Goal: Task Accomplishment & Management: Use online tool/utility

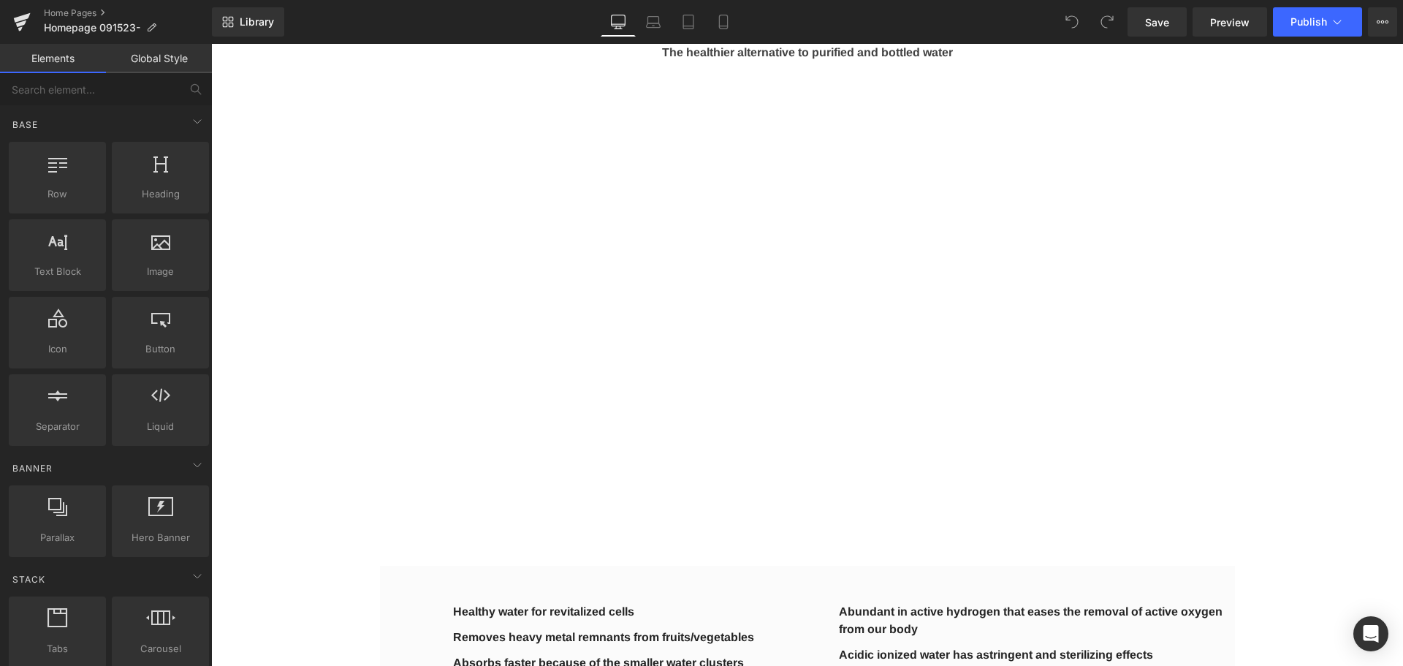
scroll to position [1998, 0]
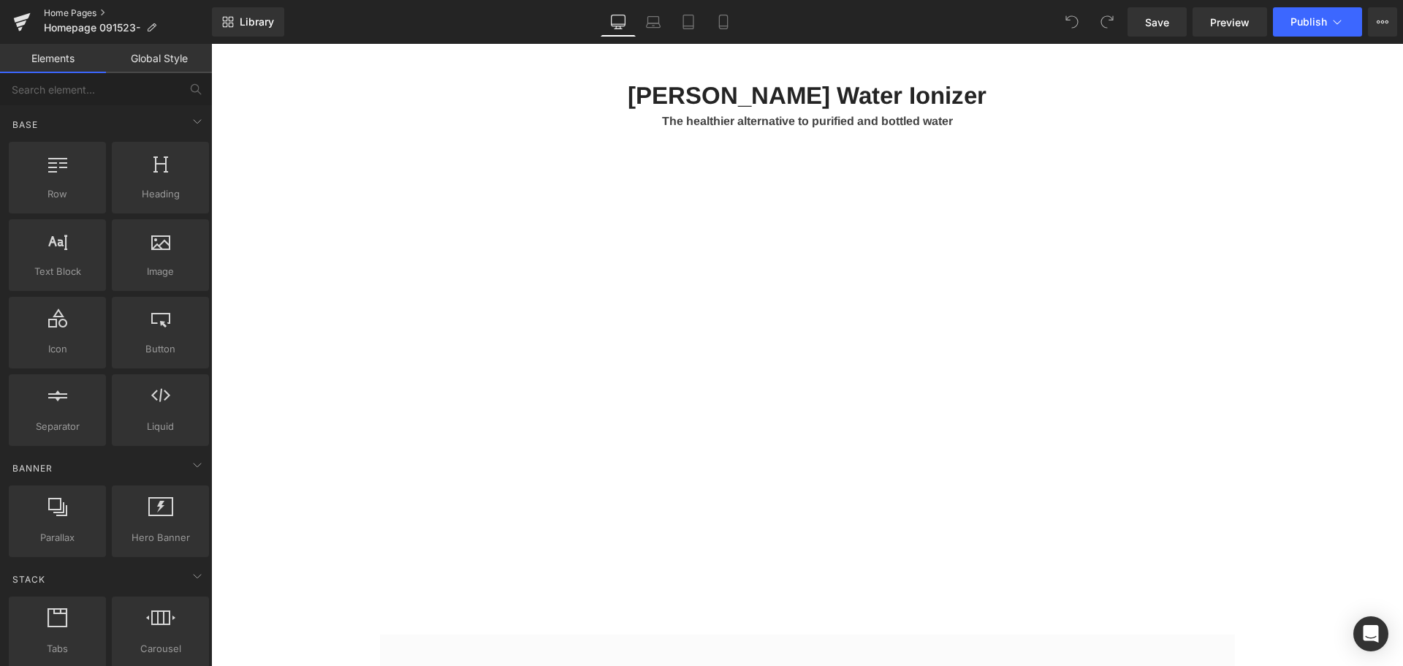
click at [57, 12] on link "Home Pages" at bounding box center [128, 13] width 168 height 12
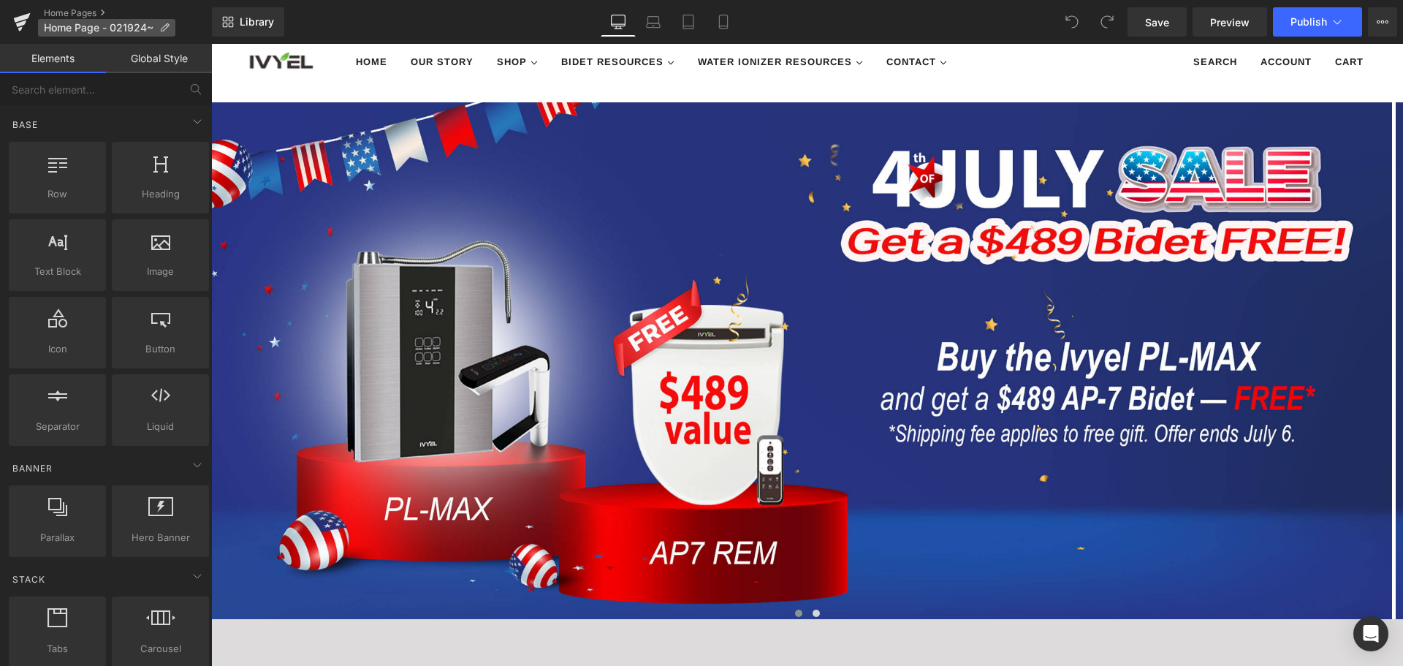
click at [74, 19] on p "Home Page - 021924~" at bounding box center [106, 28] width 137 height 18
click at [91, 13] on link "Home Pages" at bounding box center [128, 13] width 168 height 12
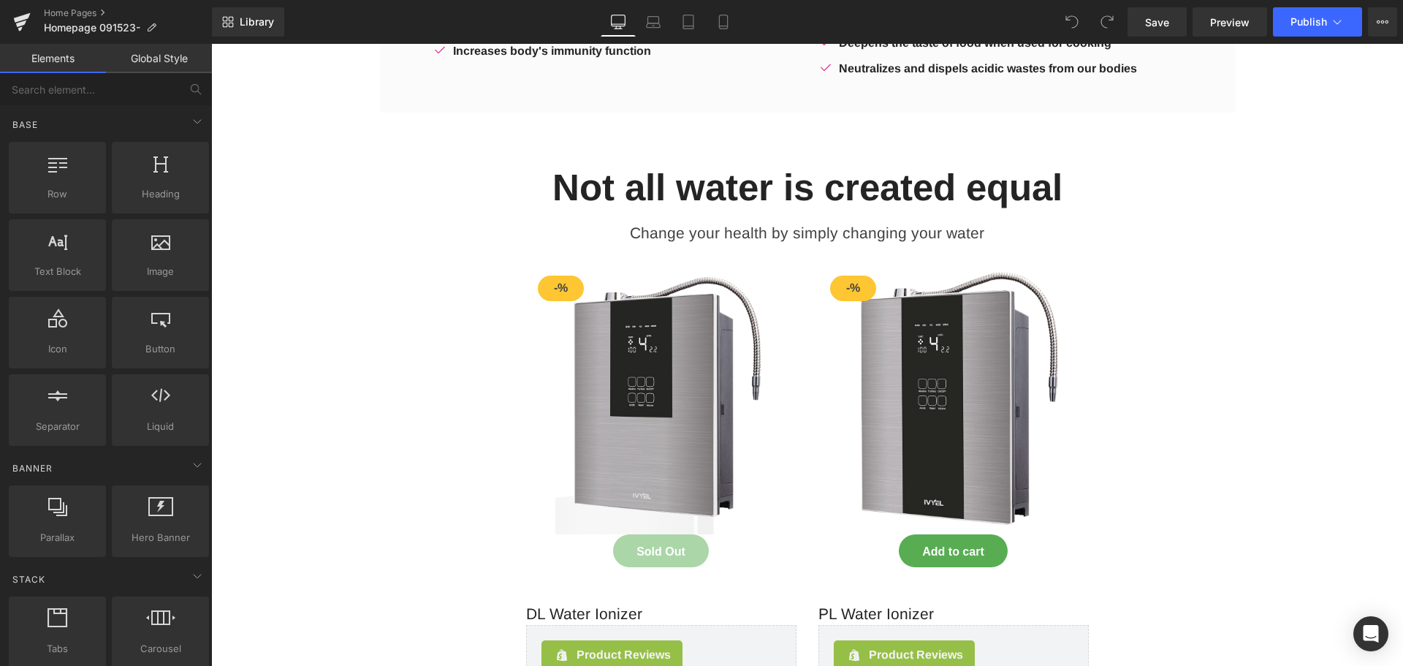
scroll to position [2850, 0]
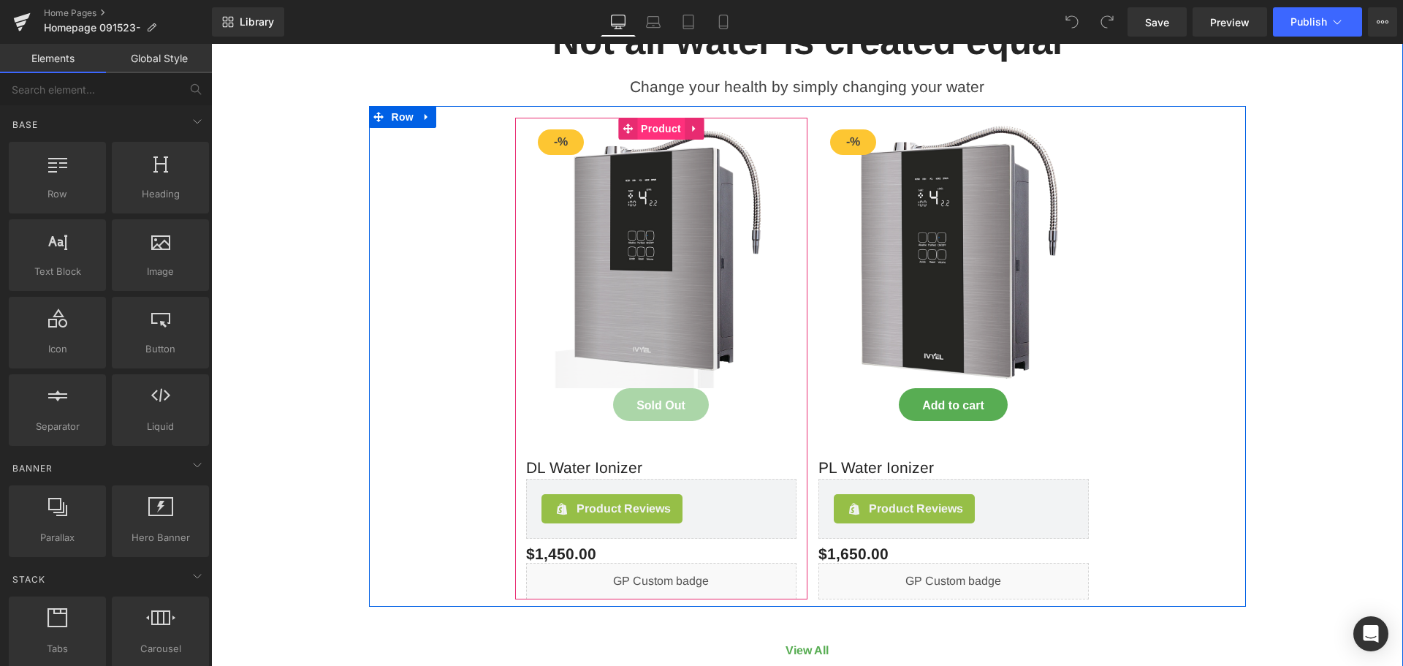
click at [649, 127] on span "Product" at bounding box center [661, 129] width 48 height 22
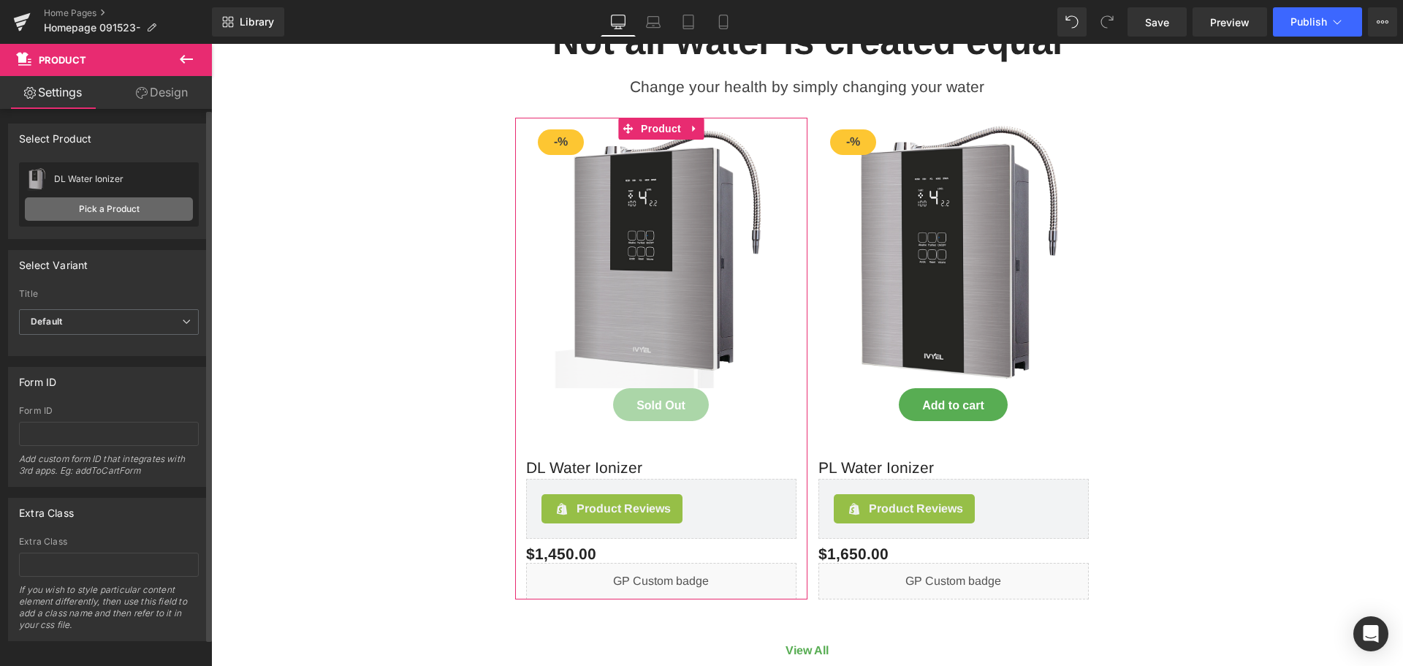
click at [110, 210] on link "Pick a Product" at bounding box center [109, 208] width 168 height 23
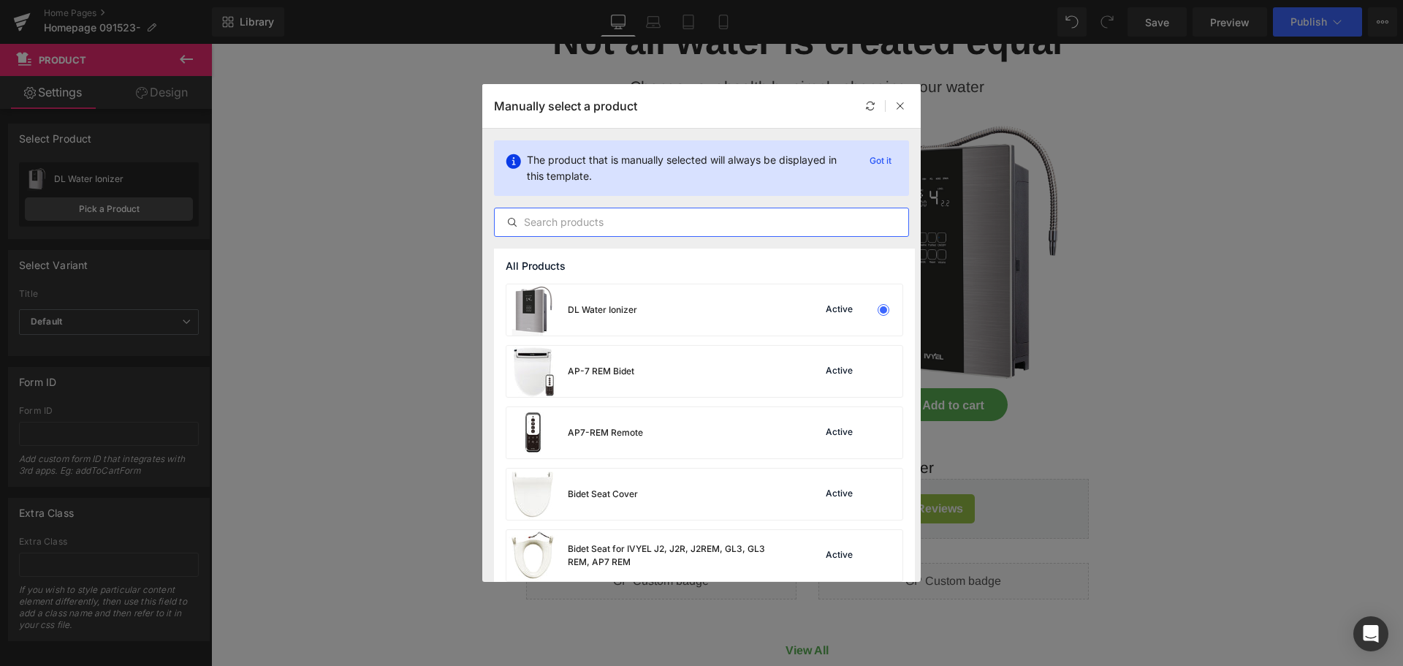
click at [664, 226] on input "text" at bounding box center [702, 222] width 414 height 18
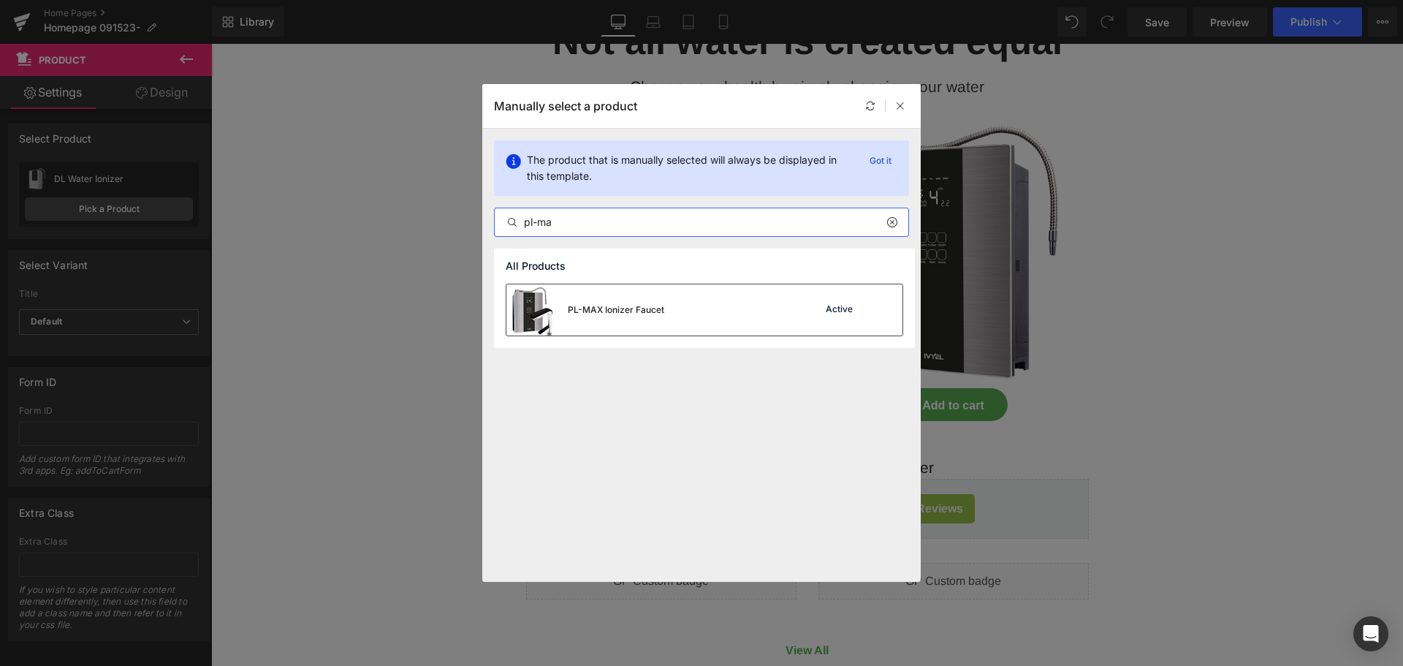
type input "pl-ma"
click at [0, 0] on div "PL-MAX Ionizer Faucet" at bounding box center [0, 0] width 0 height 0
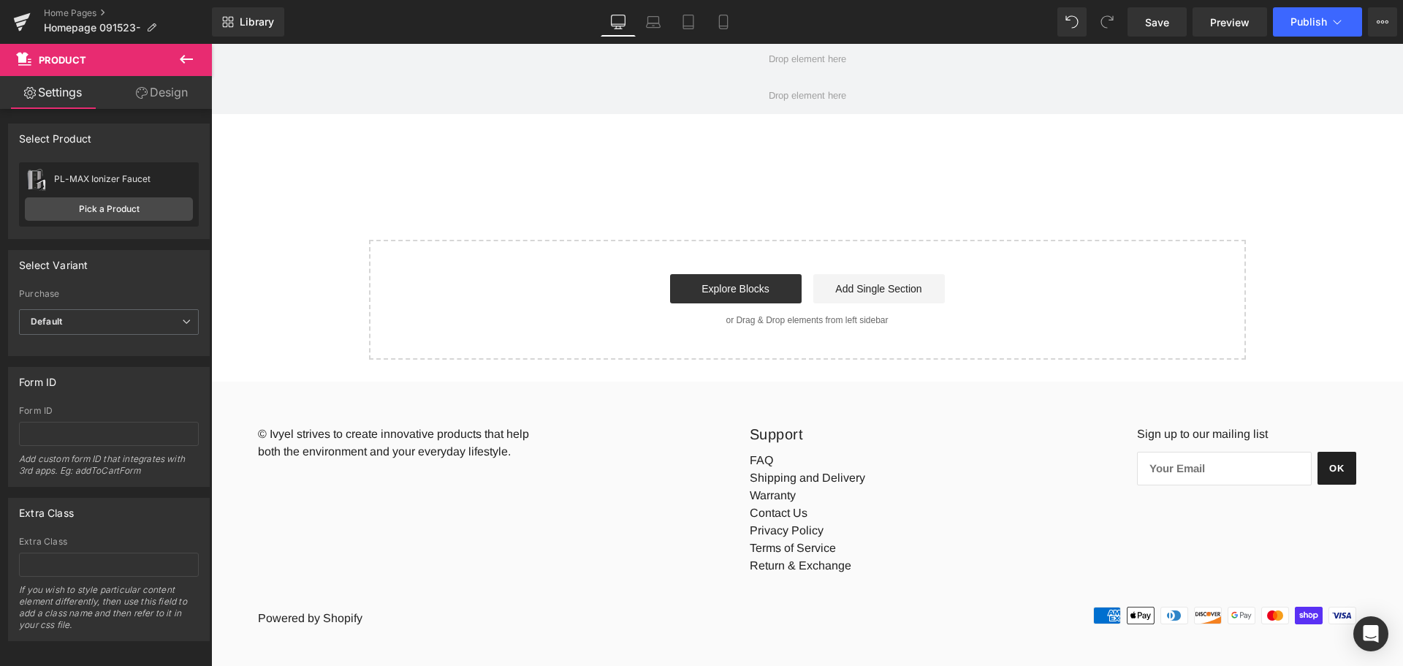
scroll to position [4191, 0]
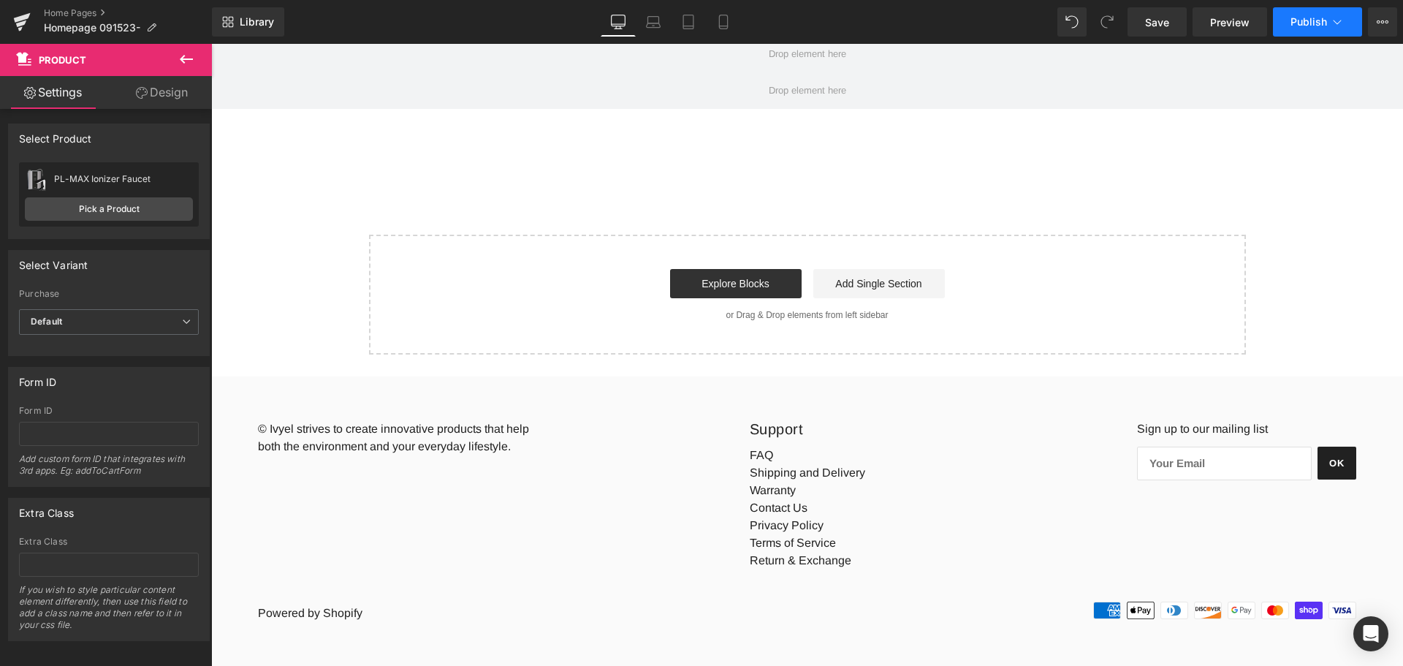
click at [1323, 23] on span "Publish" at bounding box center [1309, 22] width 37 height 12
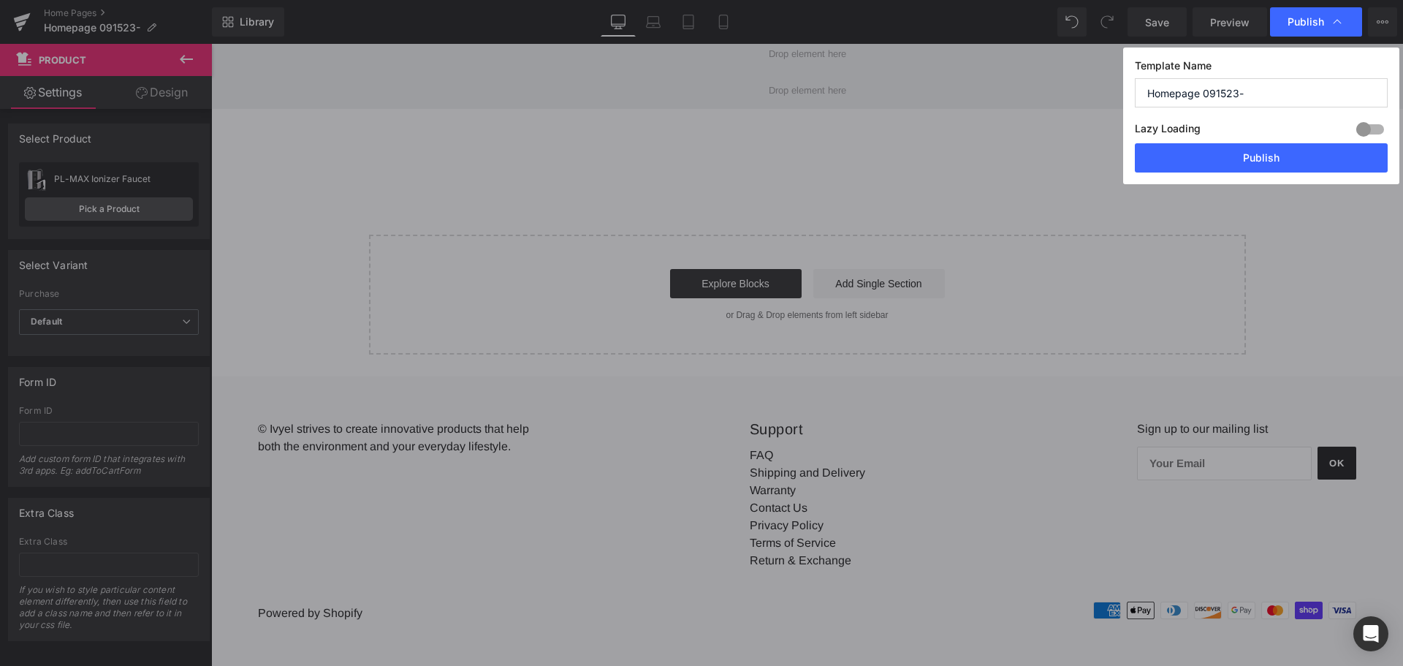
click at [1264, 96] on input "Homepage 091523-" at bounding box center [1261, 92] width 253 height 29
drag, startPoint x: 1255, startPoint y: 95, endPoint x: 1206, endPoint y: 102, distance: 49.5
click at [1205, 102] on input "Homepage 091523-" at bounding box center [1261, 92] width 253 height 29
type input "Homepage 082525~"
click at [1258, 153] on button "Publish" at bounding box center [1261, 157] width 253 height 29
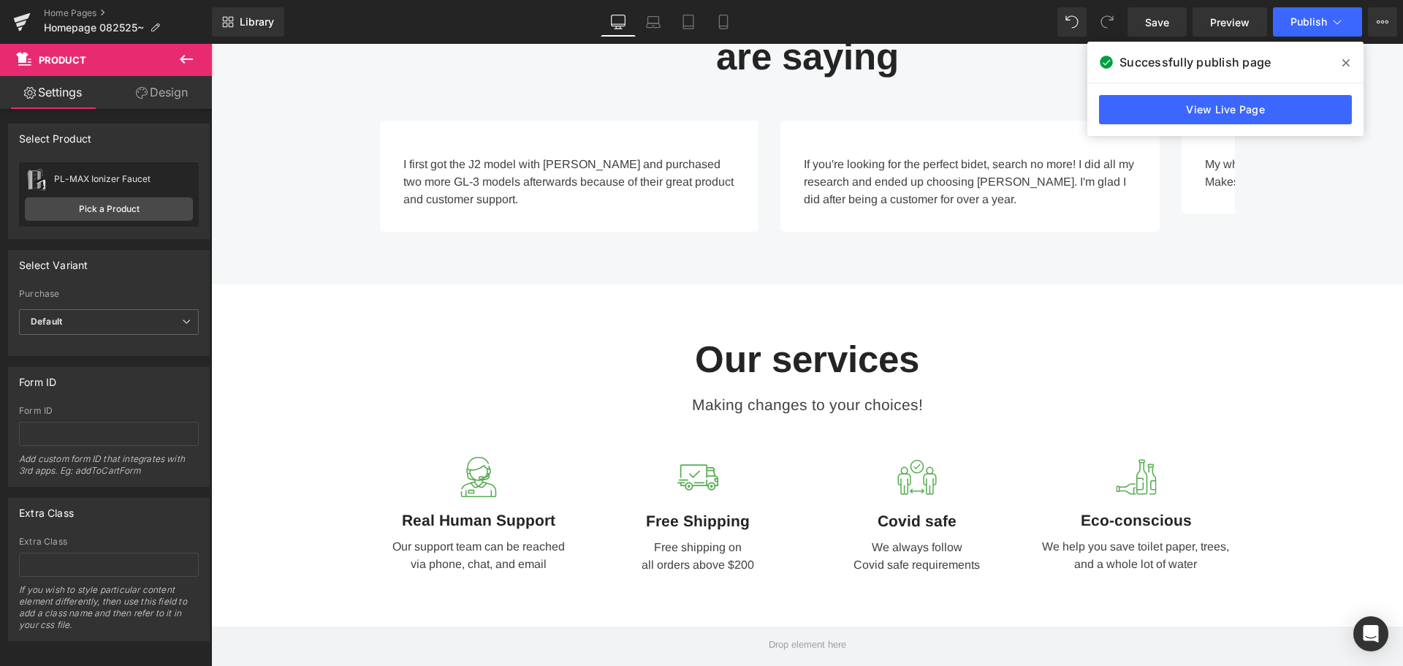
scroll to position [3460, 0]
